Goal: Browse casually: Explore the website without a specific task or goal

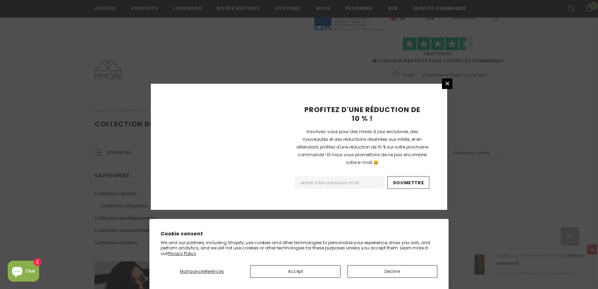
scroll to position [445, 0]
